Goal: Information Seeking & Learning: Find specific fact

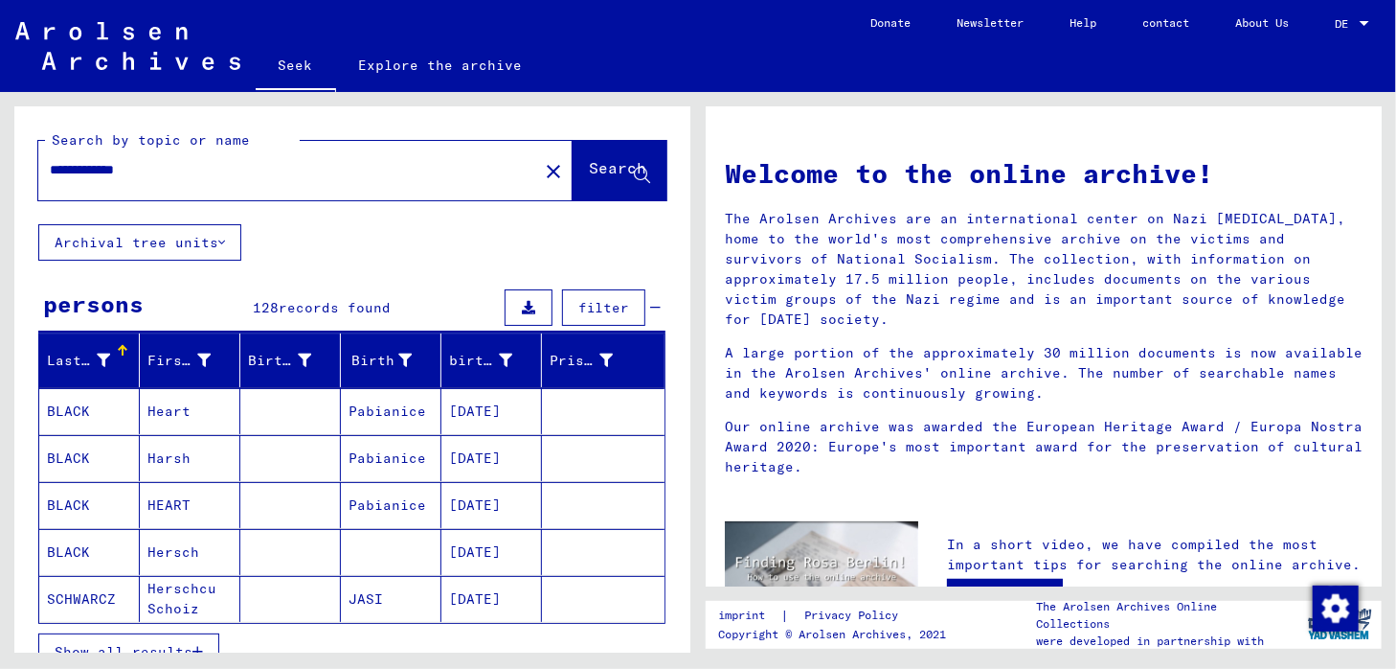
scroll to position [96, 0]
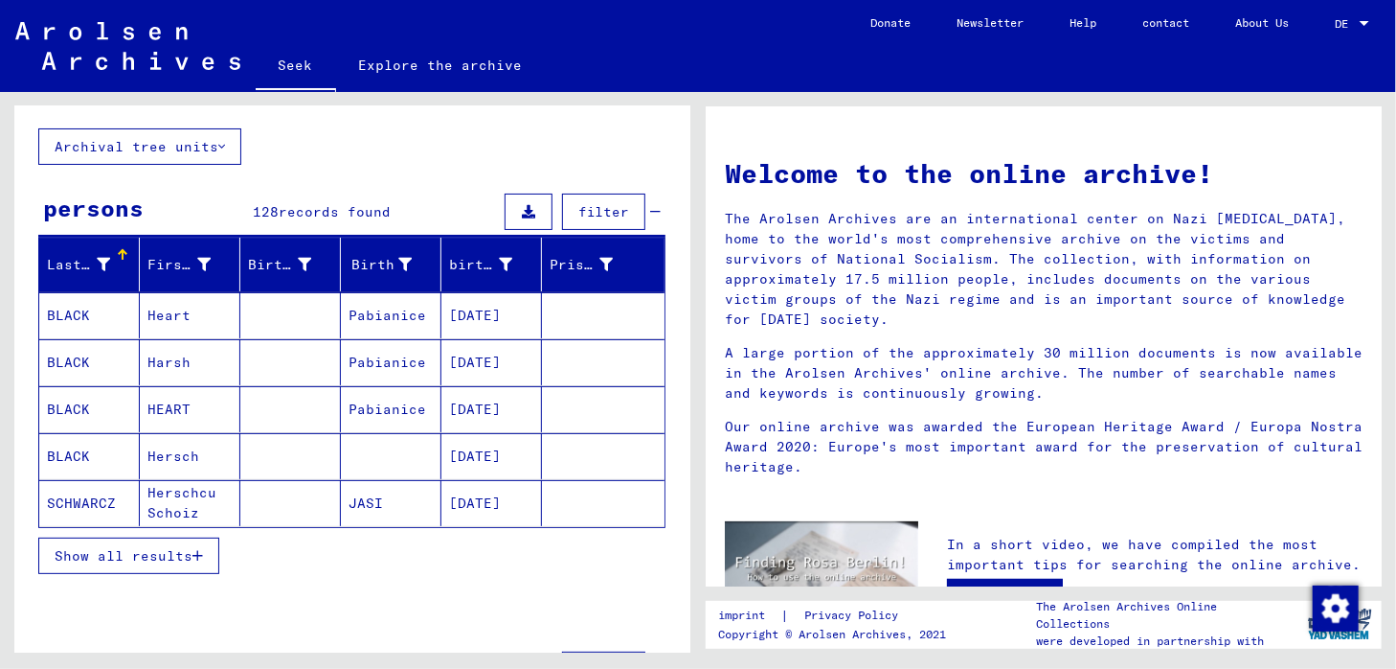
click at [141, 556] on font "Show all results" at bounding box center [124, 555] width 138 height 17
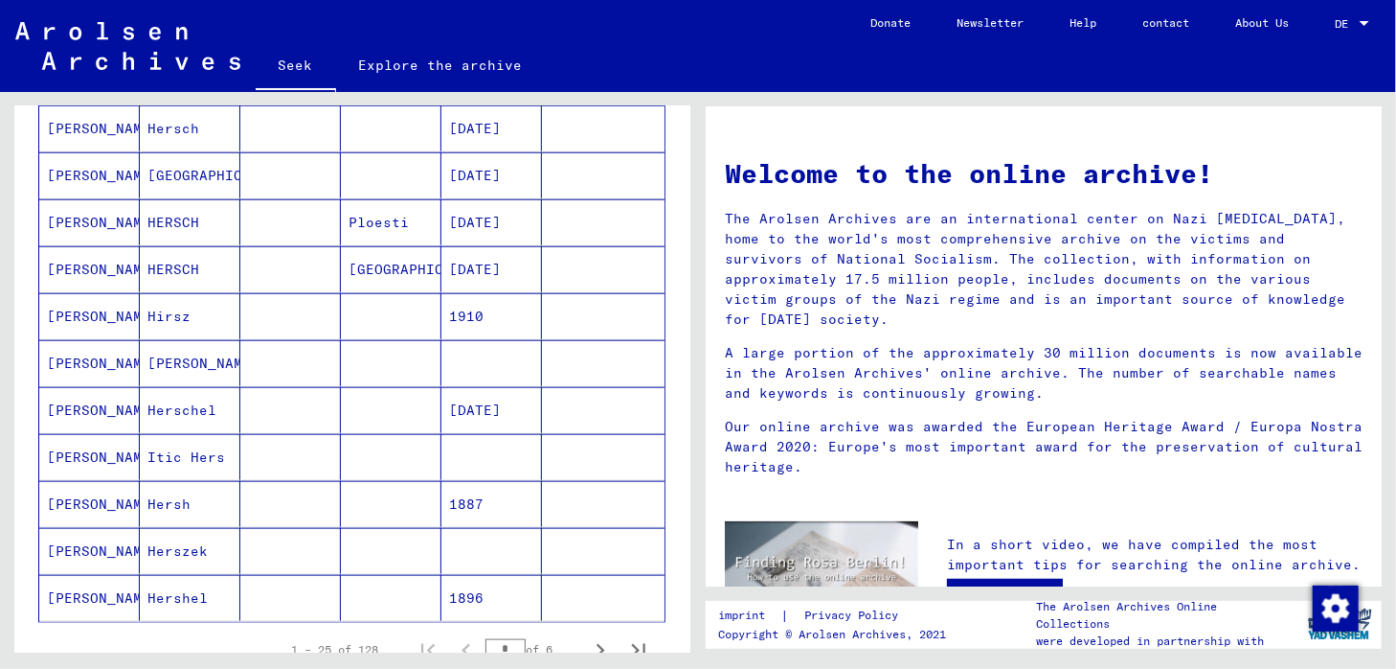
scroll to position [1054, 0]
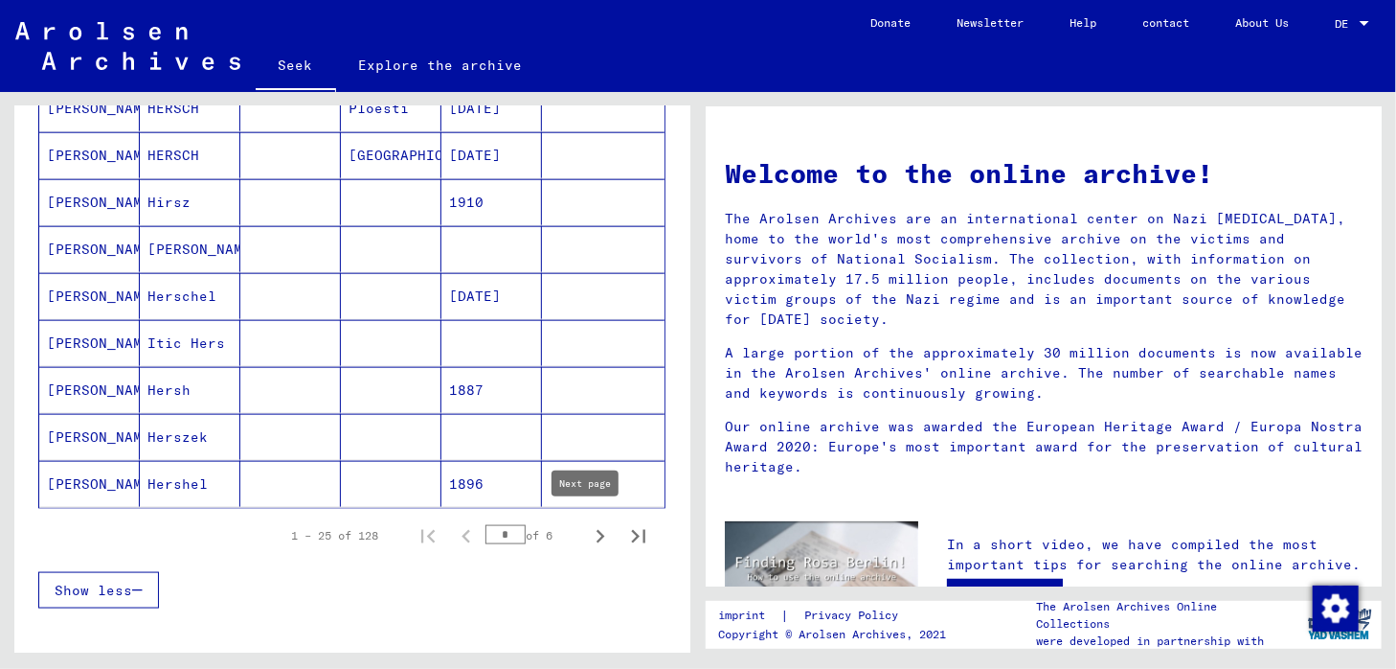
click at [587, 524] on icon "Next page" at bounding box center [600, 536] width 27 height 27
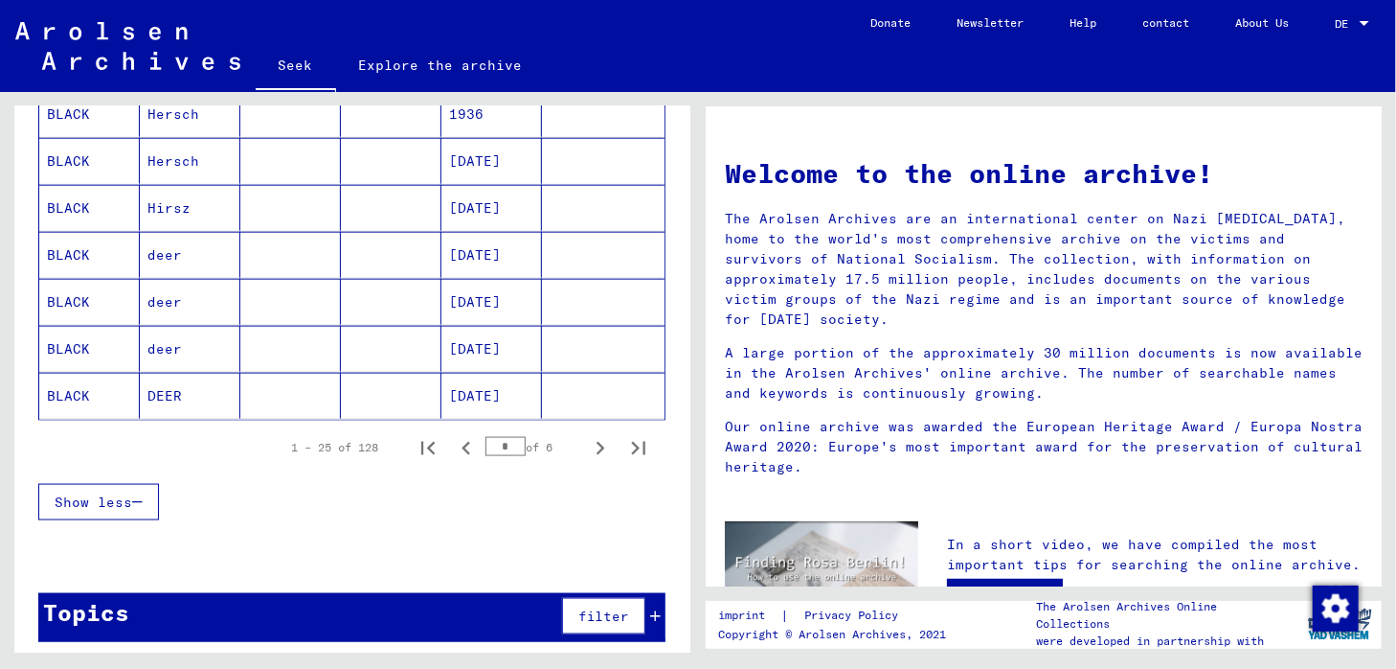
scroll to position [1142, 0]
click at [587, 446] on icon "Next page" at bounding box center [600, 448] width 27 height 27
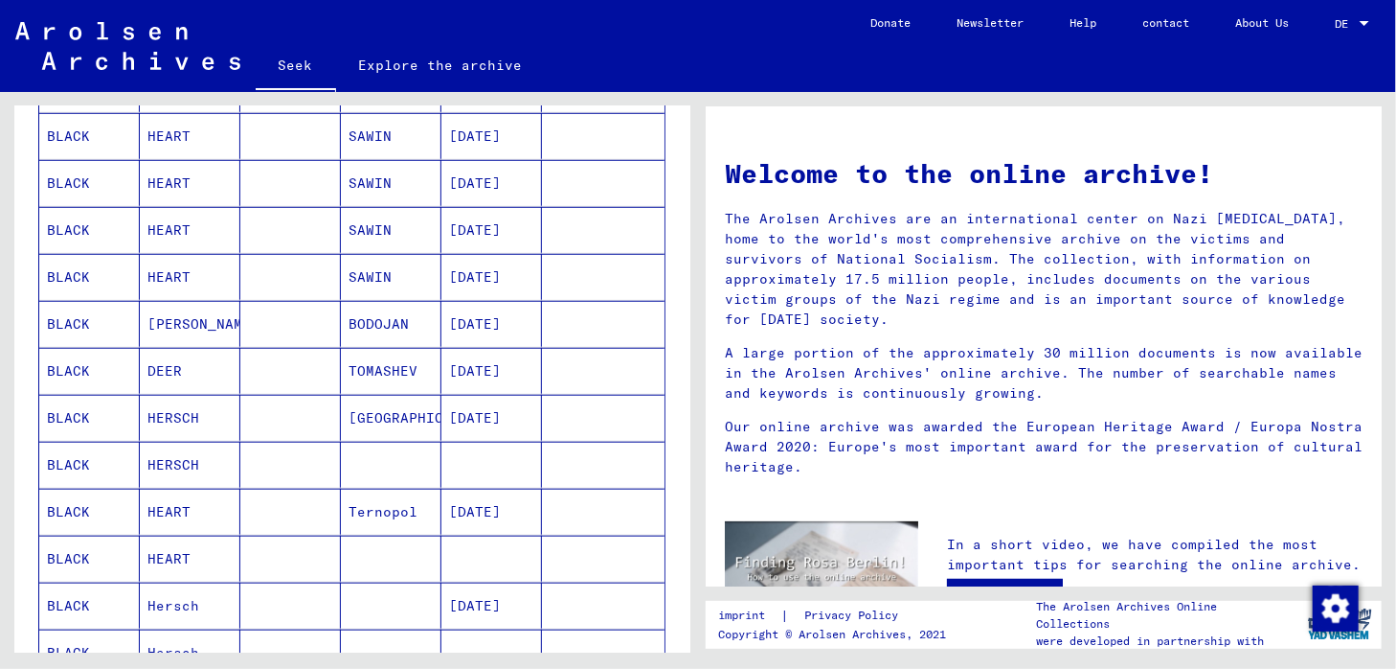
scroll to position [950, 0]
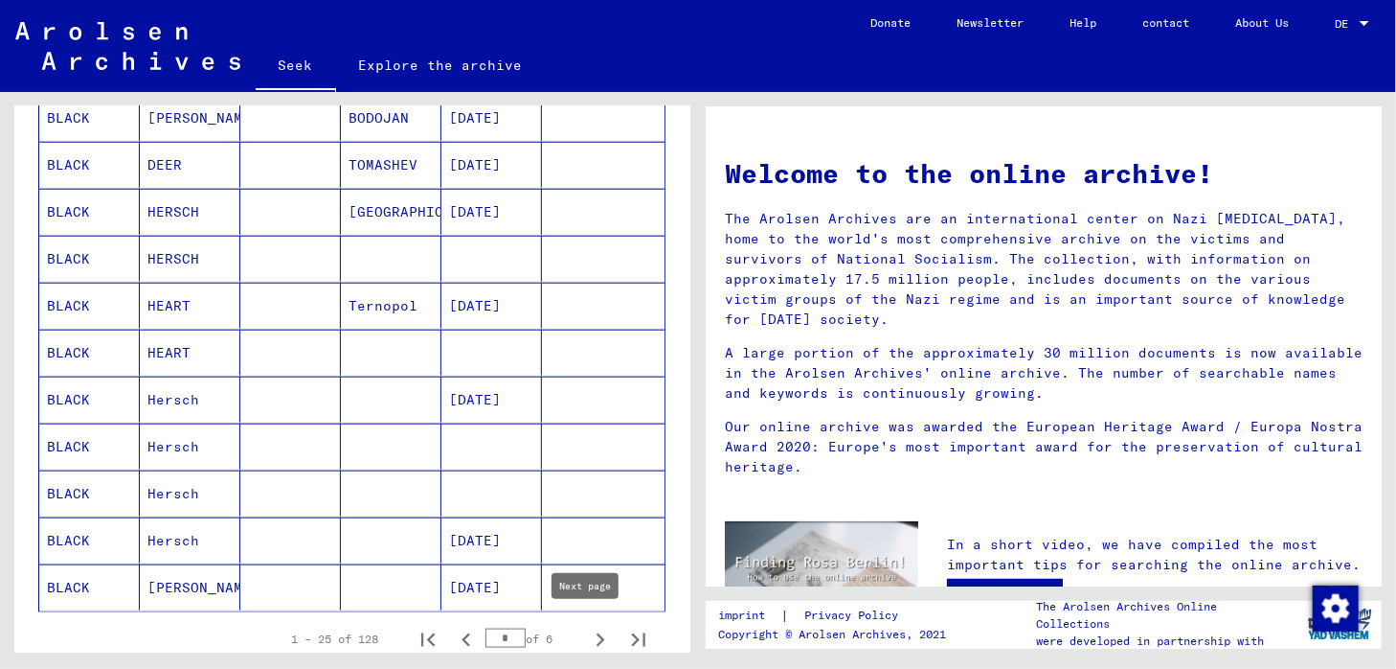
click at [589, 635] on icon "Next page" at bounding box center [600, 639] width 27 height 27
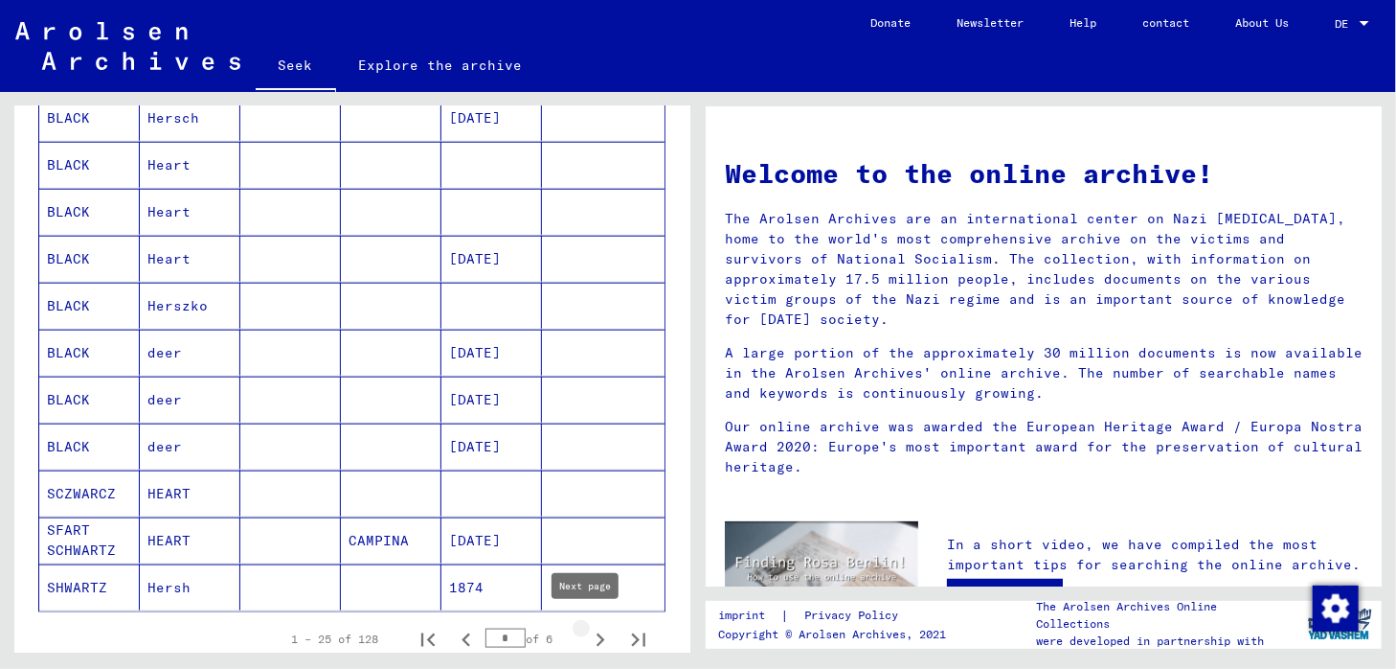
click at [587, 633] on icon "Next page" at bounding box center [600, 639] width 27 height 27
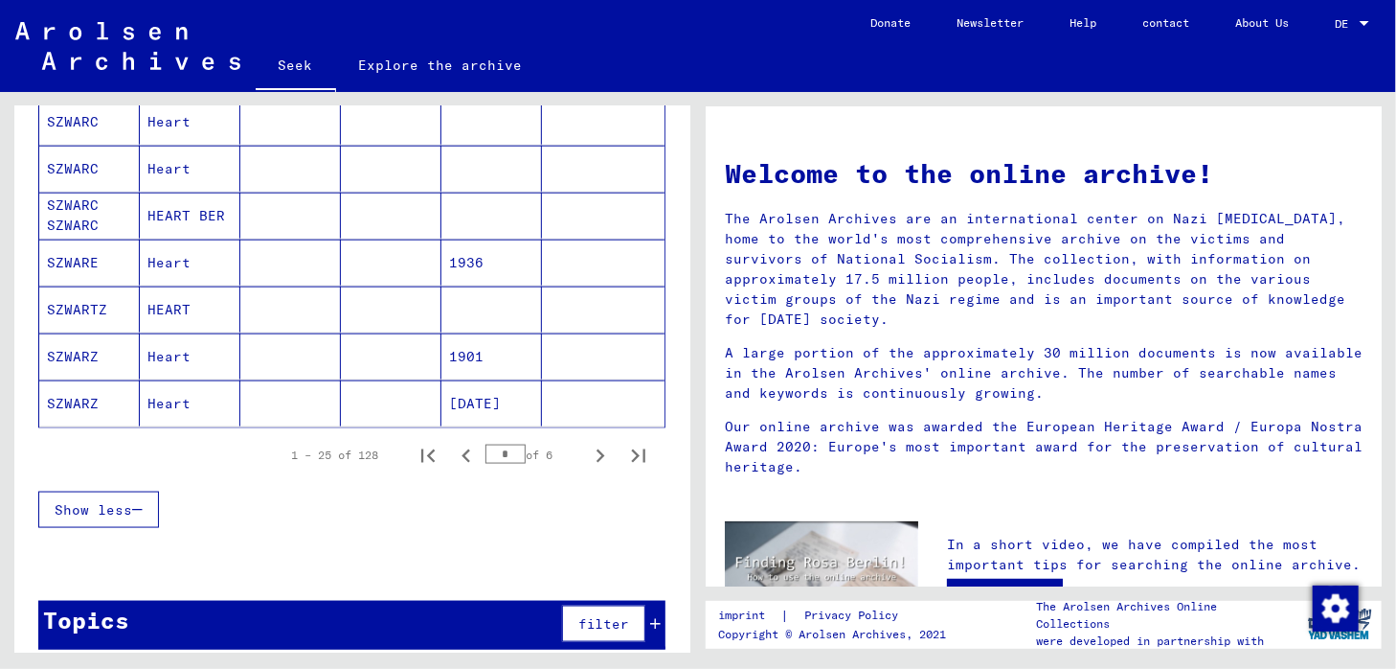
scroll to position [1142, 0]
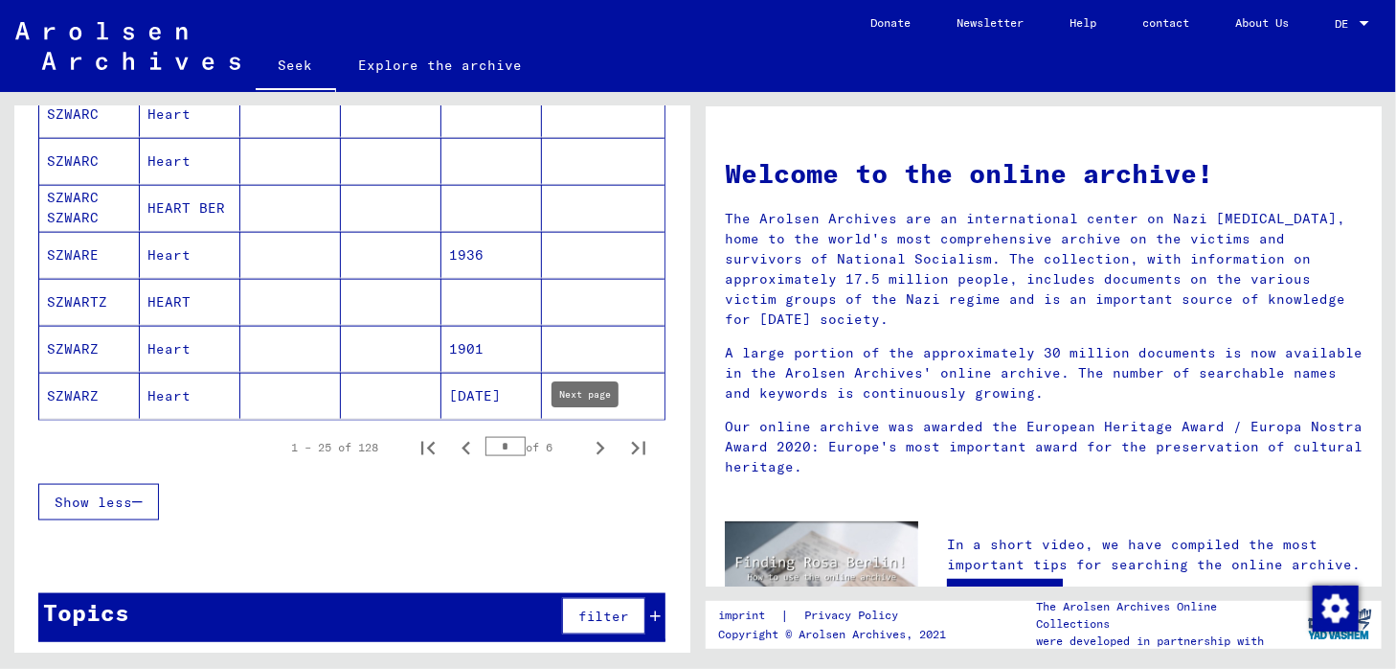
click at [597, 444] on icon "Next page" at bounding box center [601, 448] width 9 height 13
type input "*"
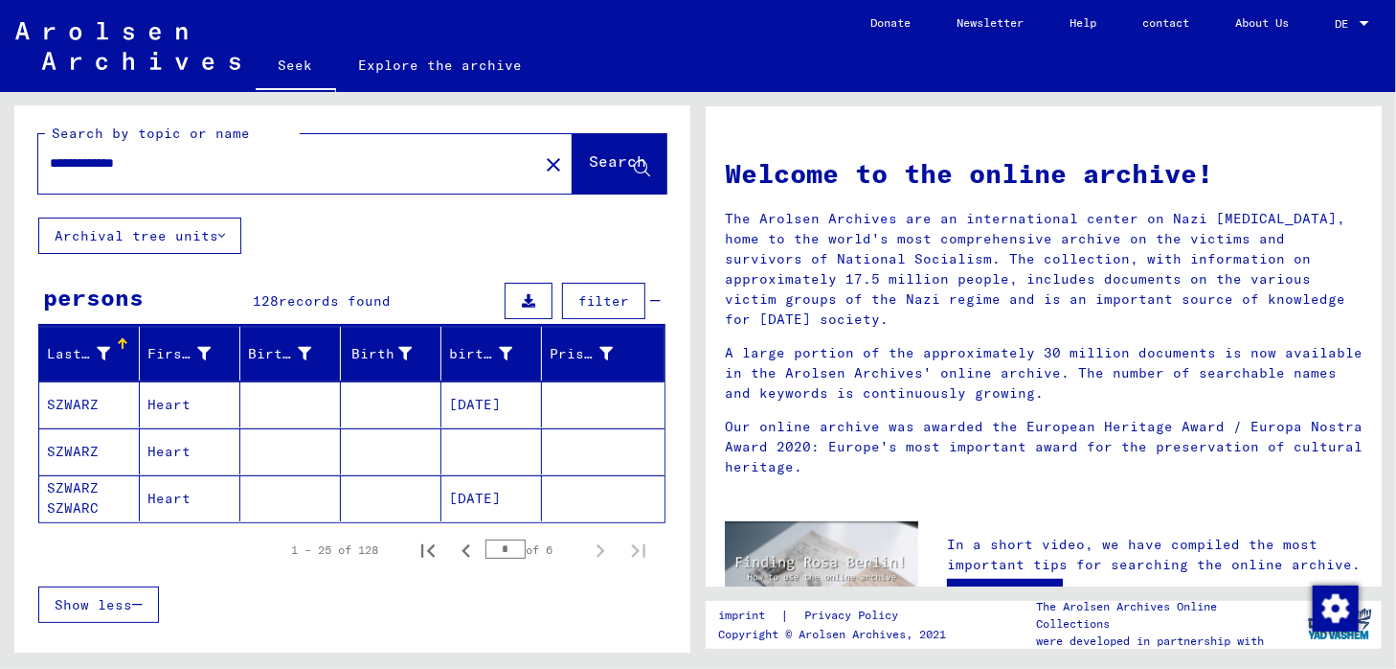
scroll to position [0, 0]
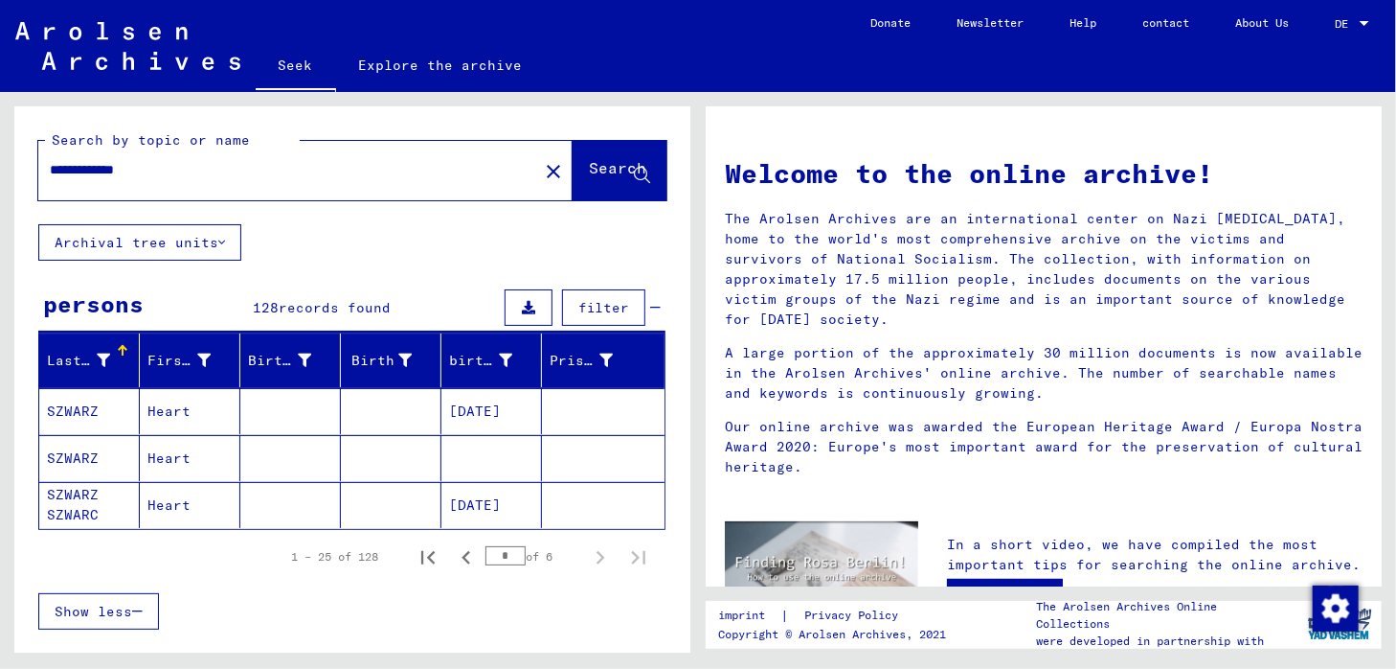
click at [155, 170] on input "**********" at bounding box center [282, 170] width 465 height 20
drag, startPoint x: 102, startPoint y: 171, endPoint x: 42, endPoint y: 175, distance: 59.5
click at [42, 175] on div "**********" at bounding box center [276, 169] width 477 height 43
type input "**********"
click at [599, 170] on font "Search" at bounding box center [617, 167] width 57 height 19
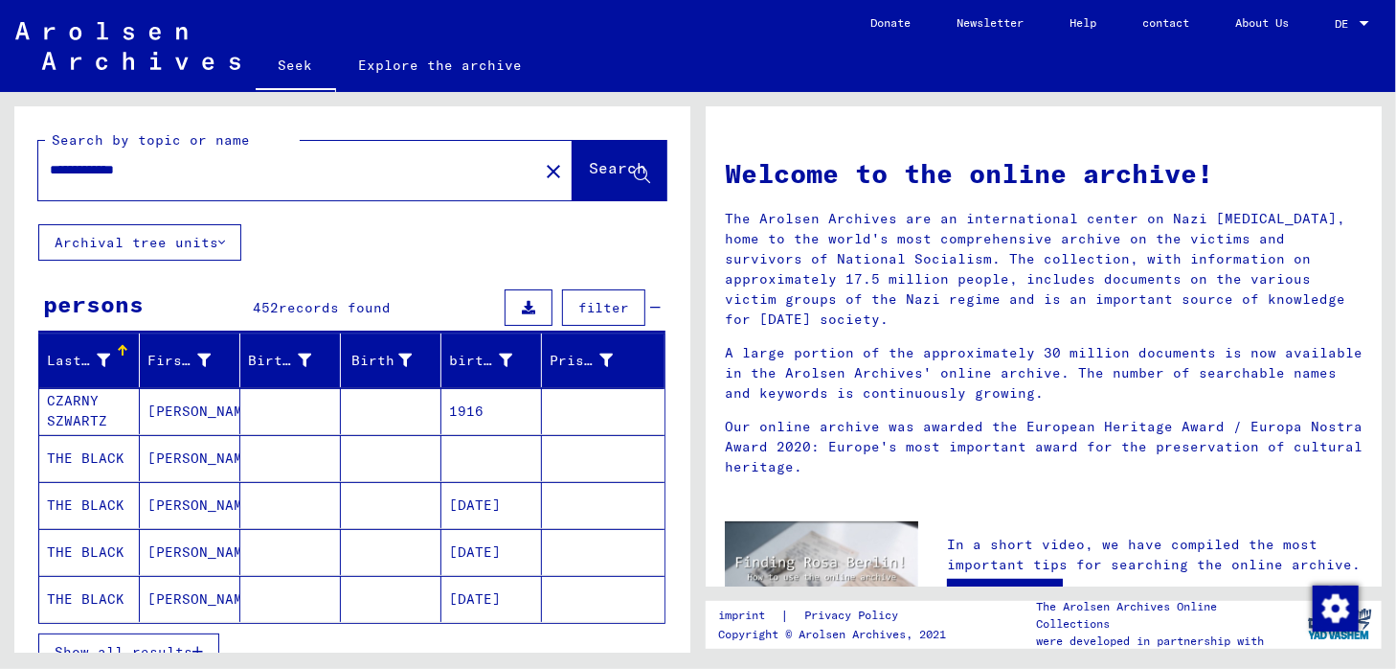
scroll to position [96, 0]
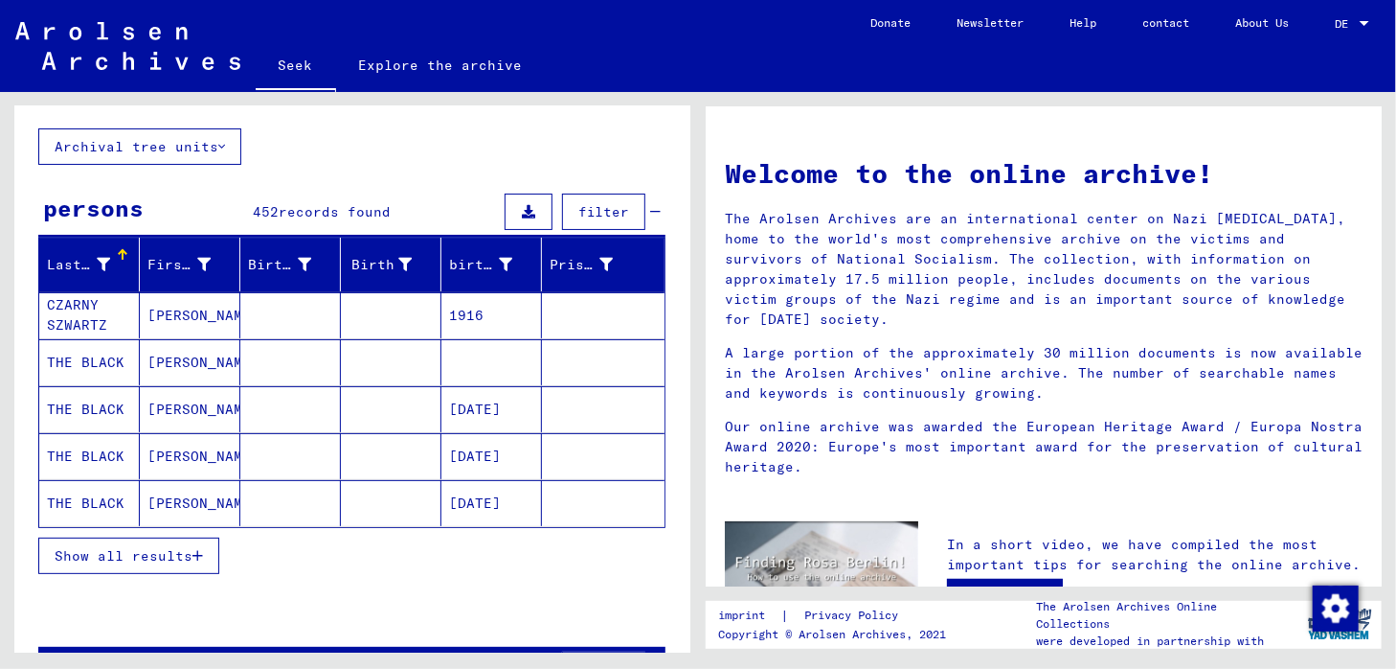
click at [132, 572] on div "Show all results" at bounding box center [351, 556] width 627 height 56
click at [138, 559] on font "Show all results" at bounding box center [124, 555] width 138 height 17
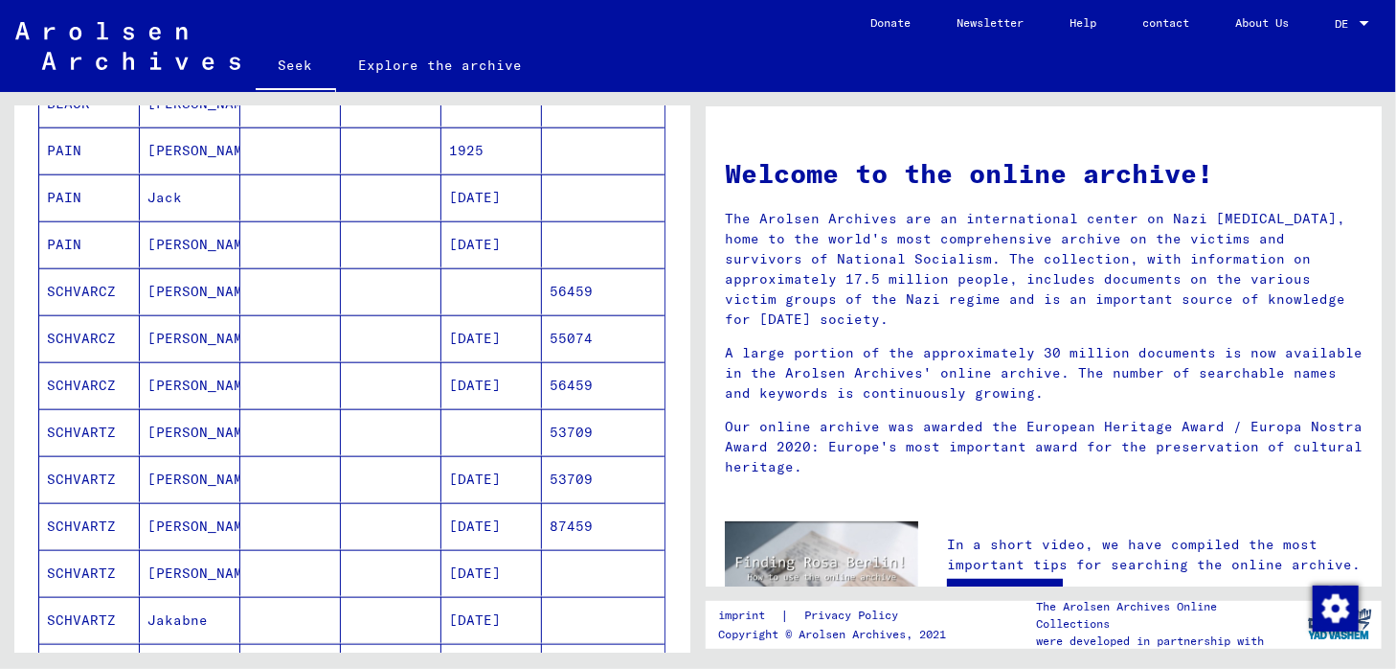
scroll to position [670, 0]
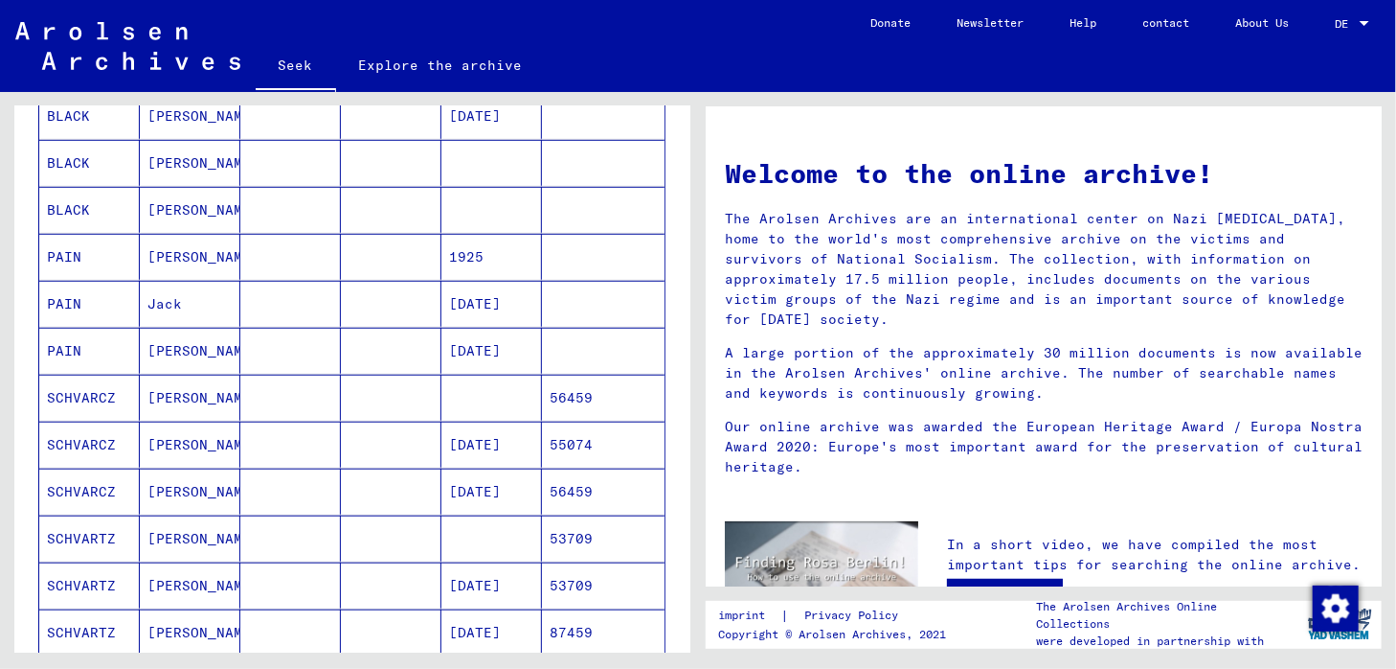
click at [498, 440] on font "[DATE]" at bounding box center [475, 444] width 52 height 17
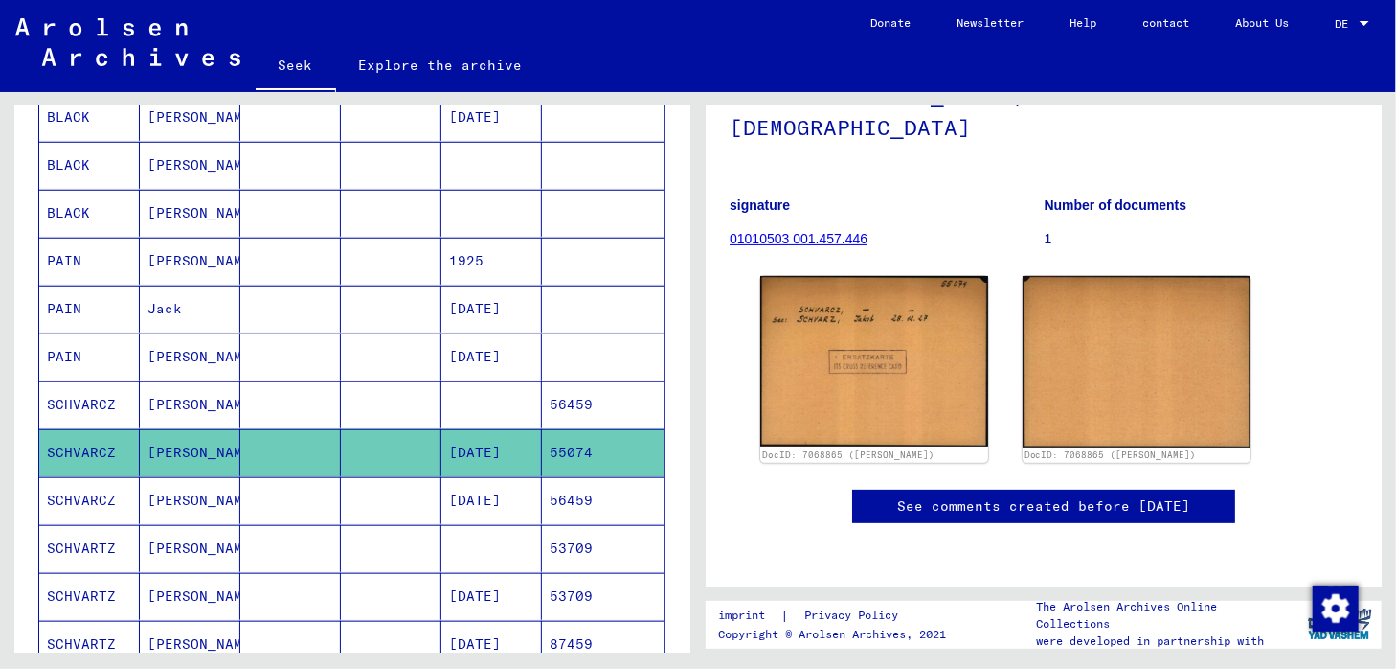
scroll to position [287, 0]
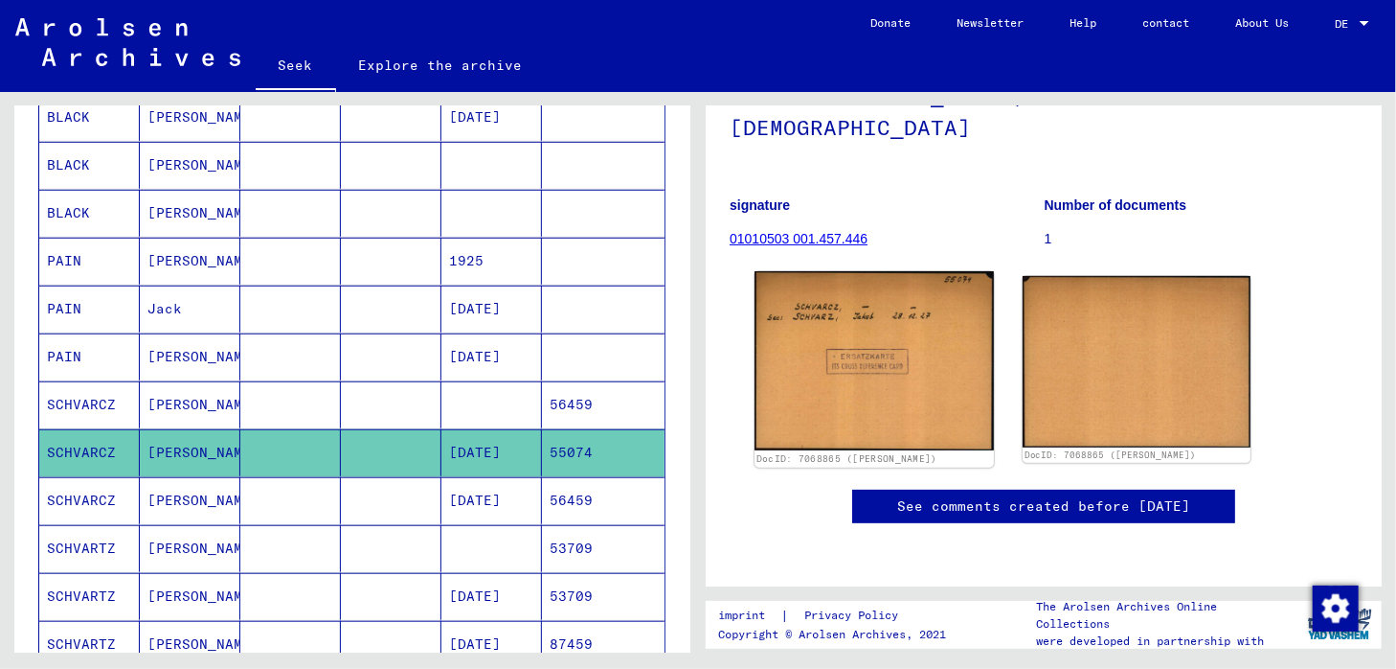
click at [859, 271] on img at bounding box center [874, 360] width 239 height 179
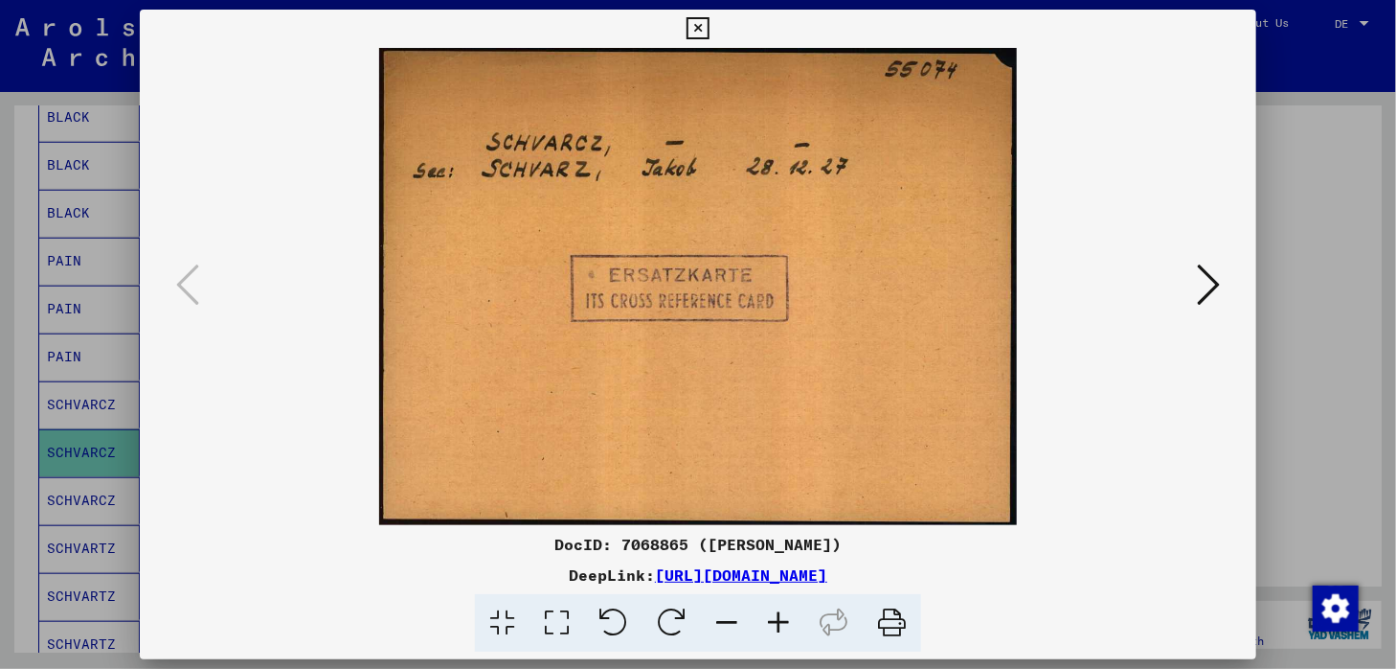
click at [705, 17] on icon at bounding box center [698, 28] width 22 height 23
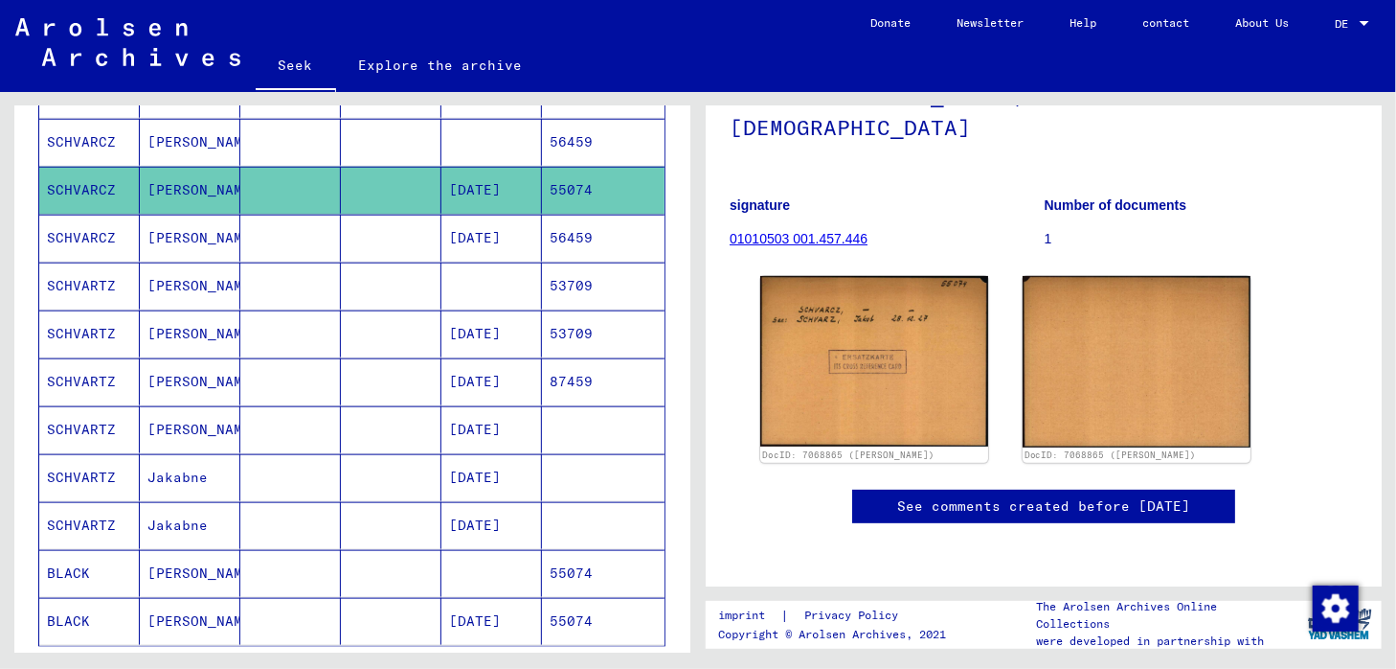
scroll to position [965, 0]
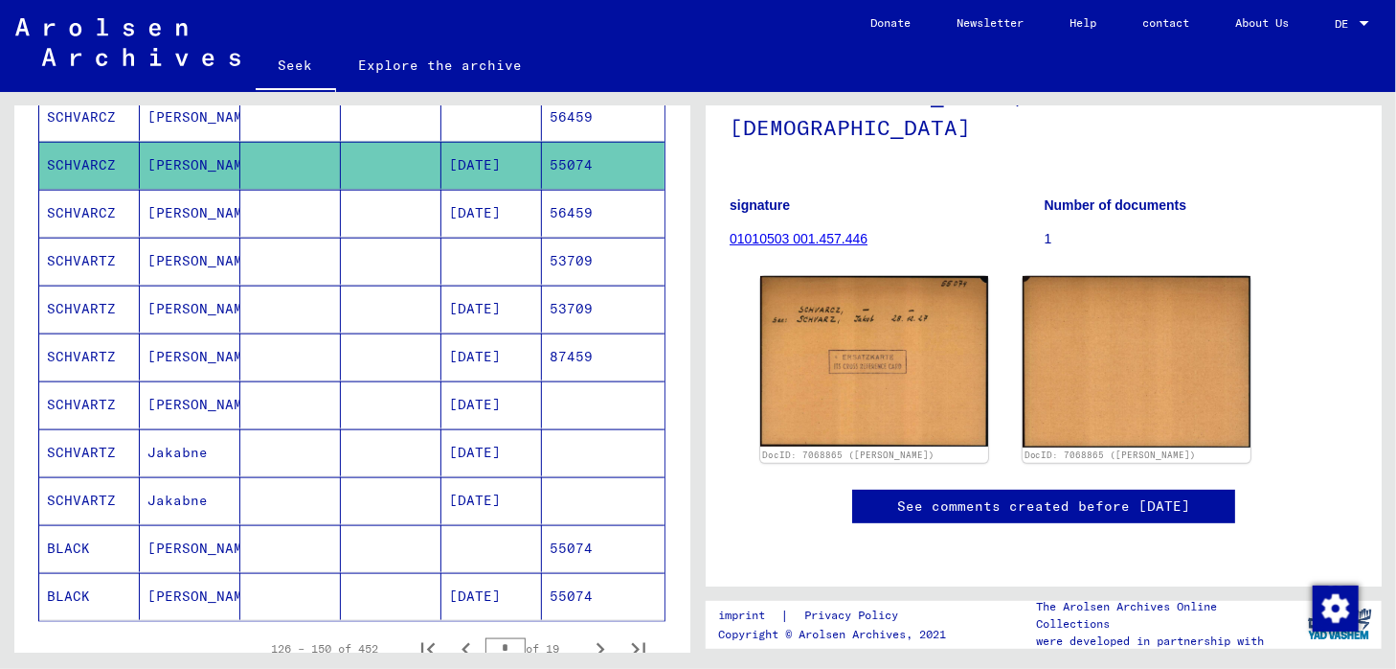
click at [572, 541] on font "55074" at bounding box center [571, 547] width 43 height 17
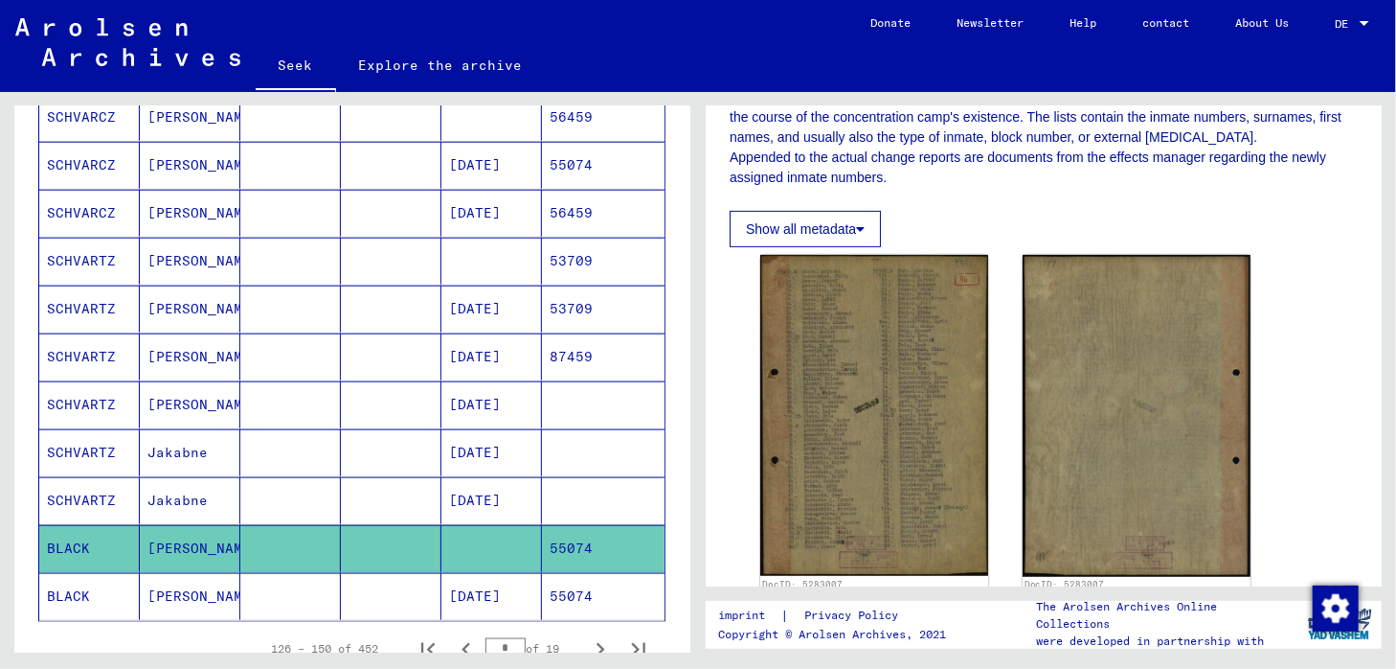
scroll to position [479, 0]
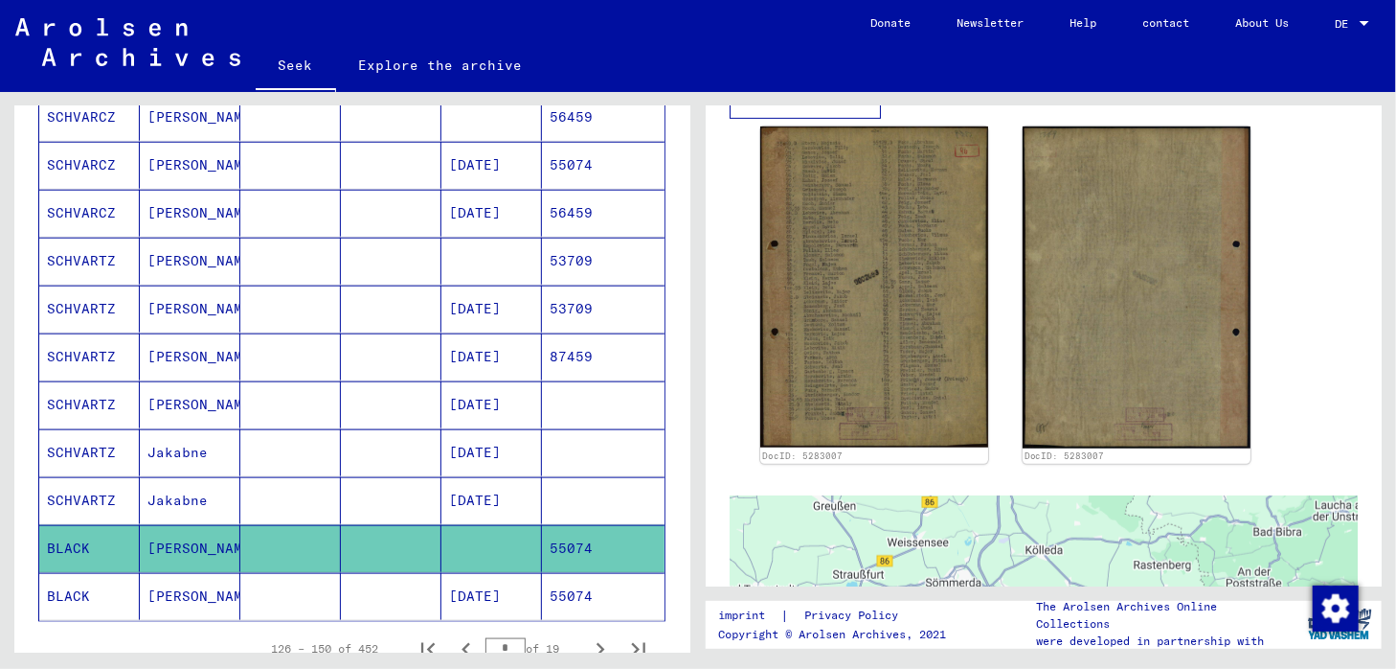
click at [564, 587] on font "55074" at bounding box center [571, 595] width 43 height 17
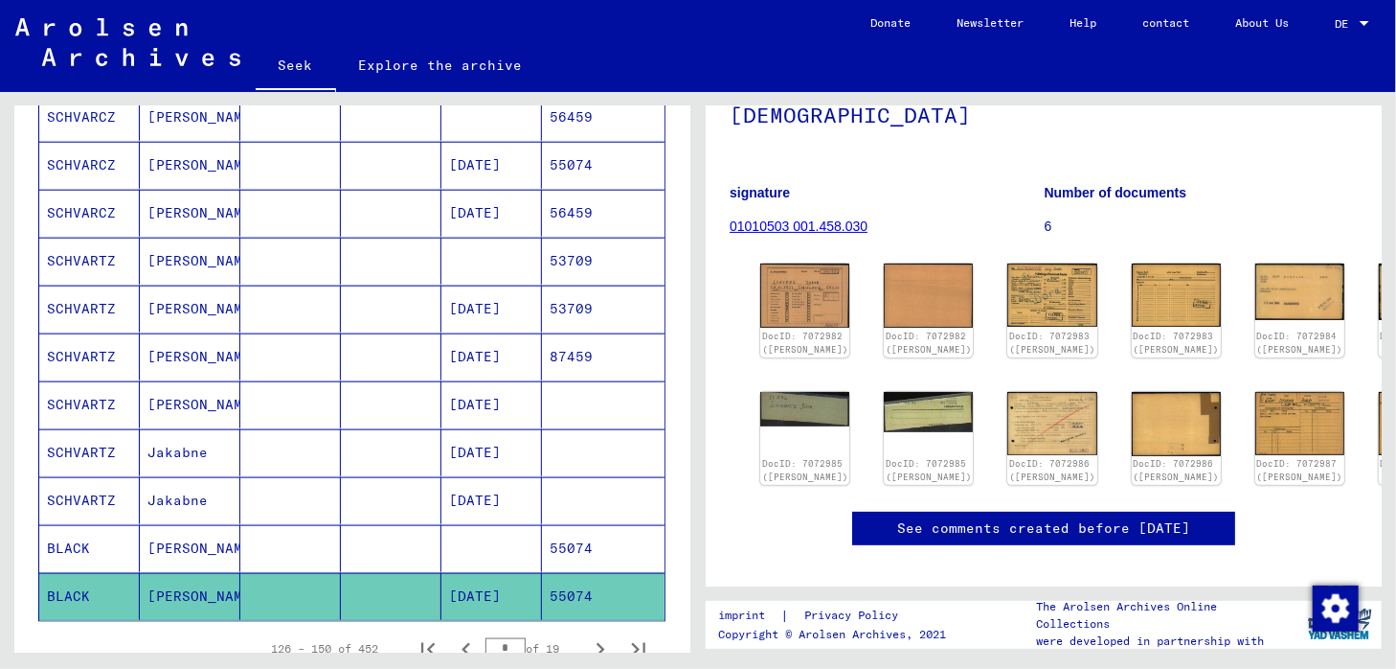
scroll to position [192, 0]
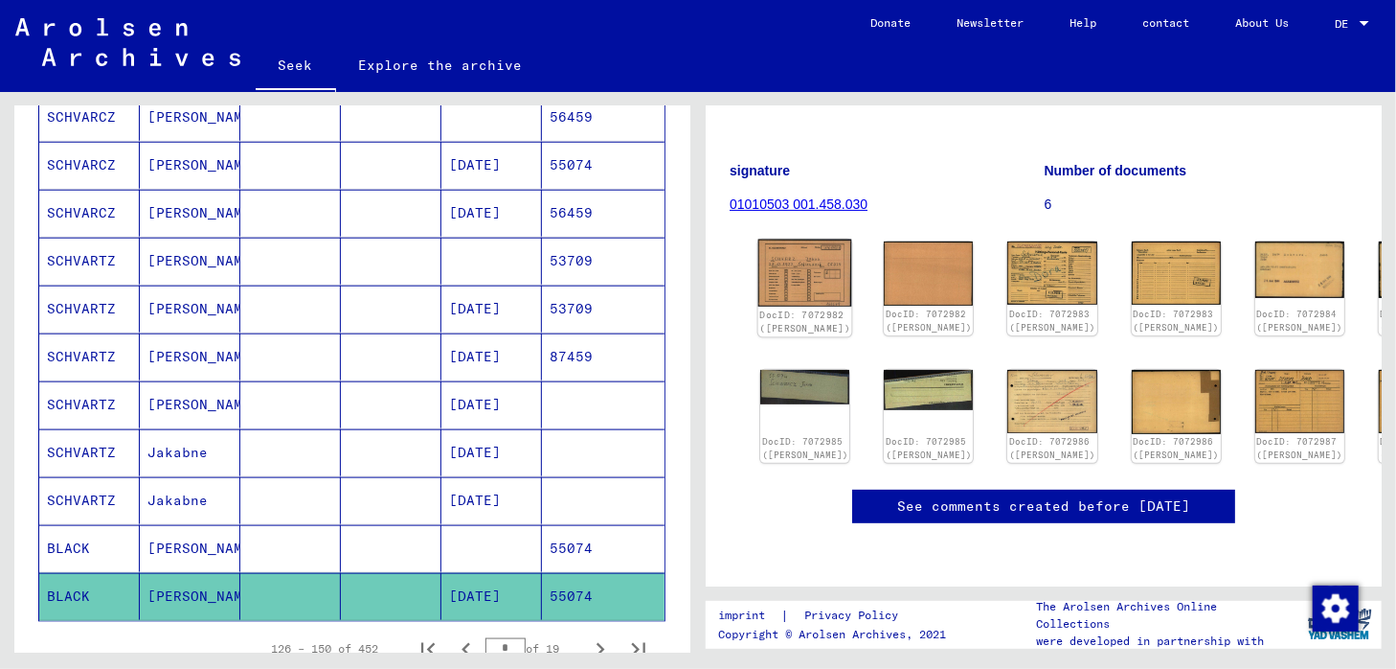
click at [801, 261] on img at bounding box center [806, 272] width 94 height 67
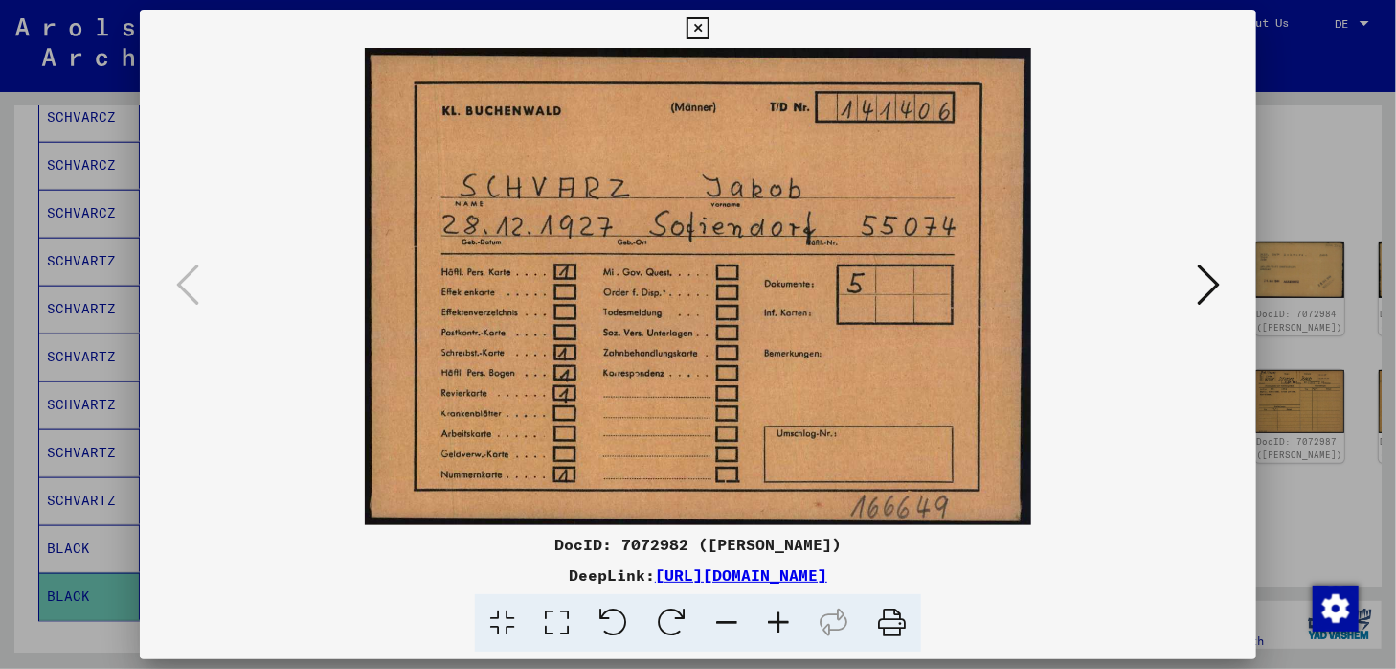
click at [703, 24] on icon at bounding box center [698, 28] width 22 height 23
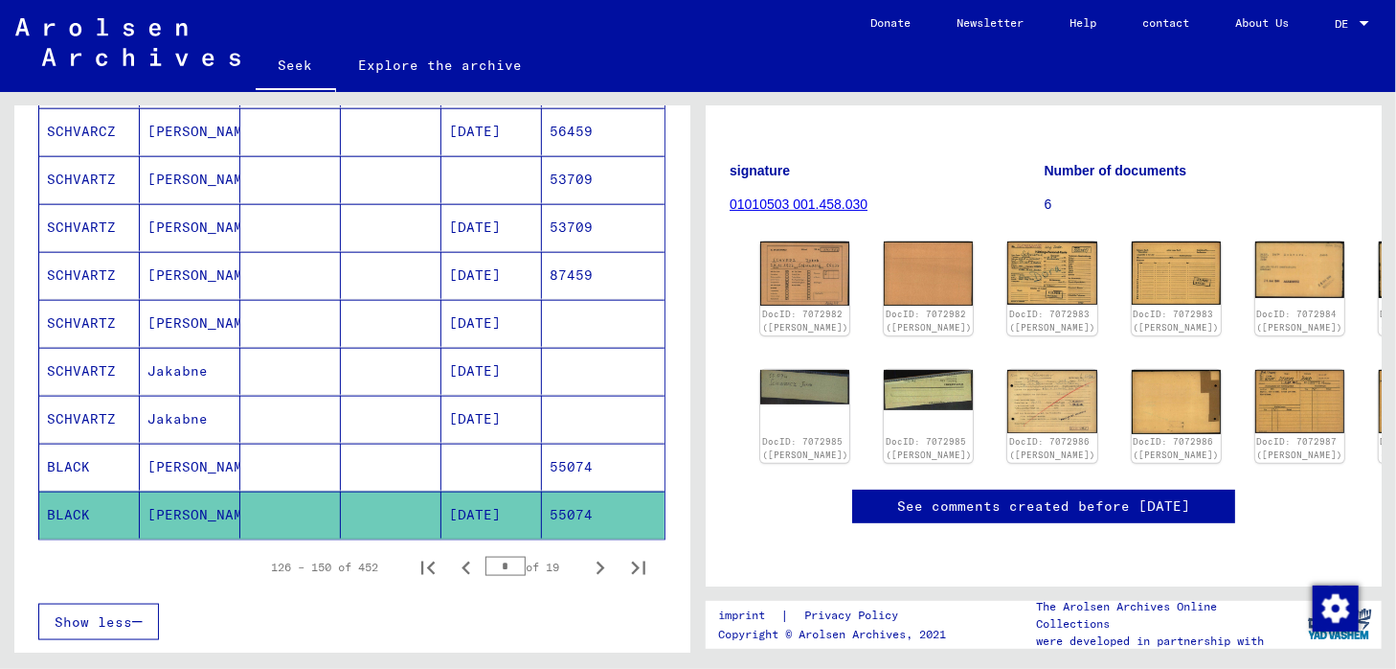
scroll to position [1060, 0]
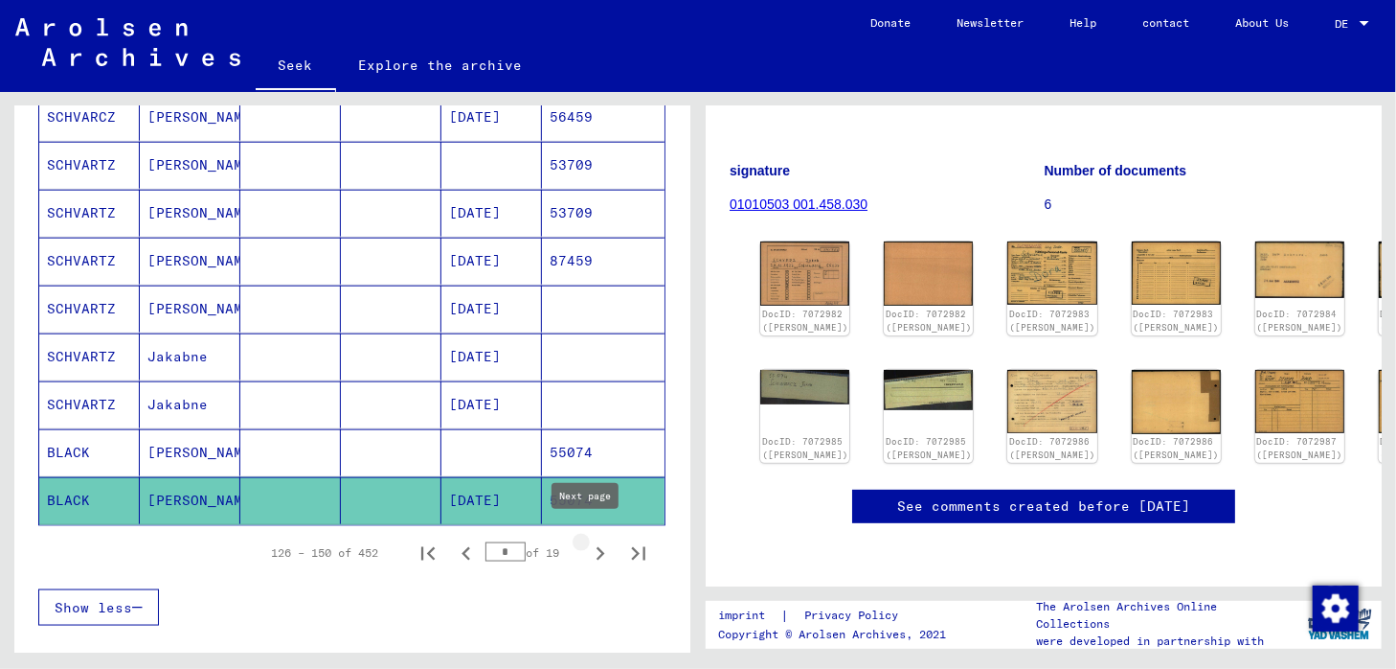
click at [597, 547] on icon "Next page" at bounding box center [601, 553] width 9 height 13
type input "*"
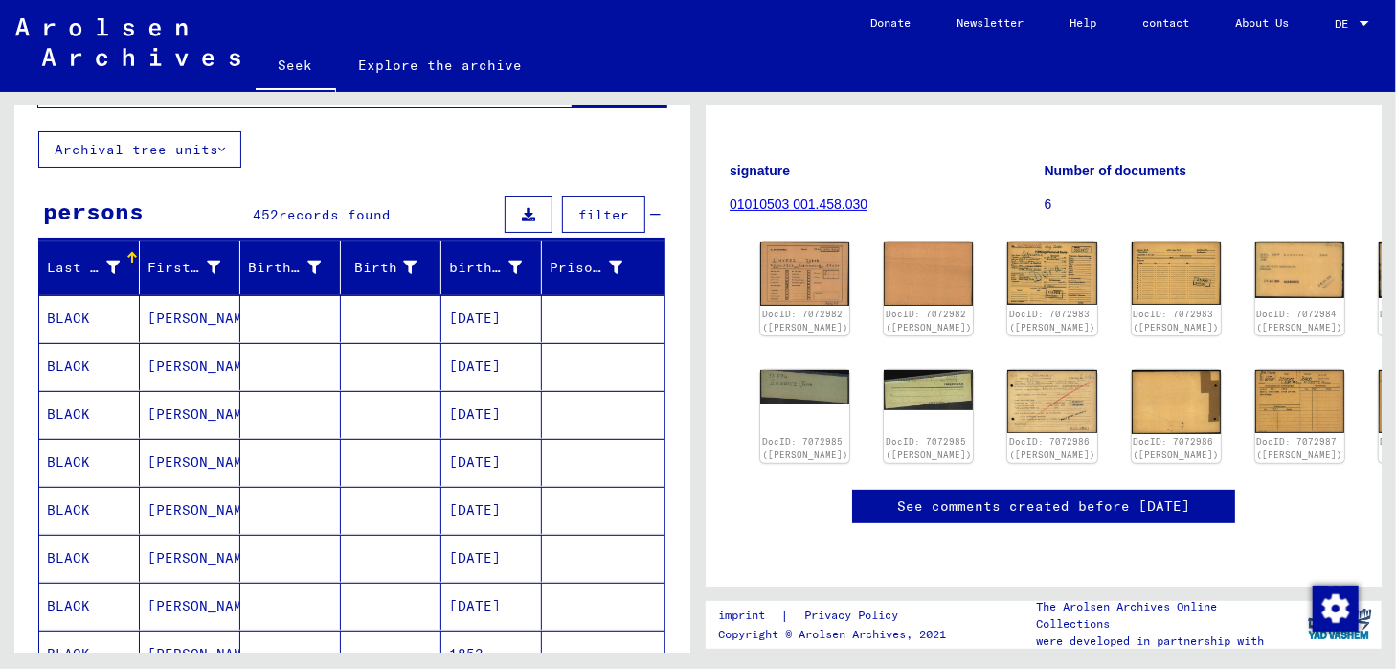
scroll to position [96, 0]
